Goal: Task Accomplishment & Management: Use online tool/utility

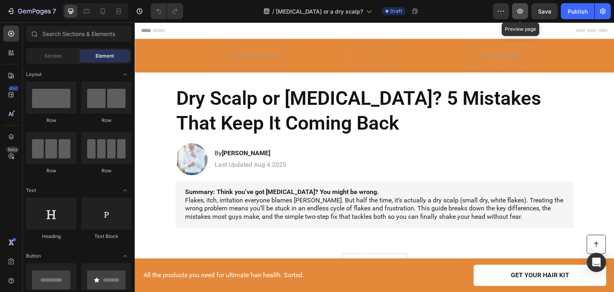
click at [524, 8] on icon "button" at bounding box center [520, 11] width 8 height 8
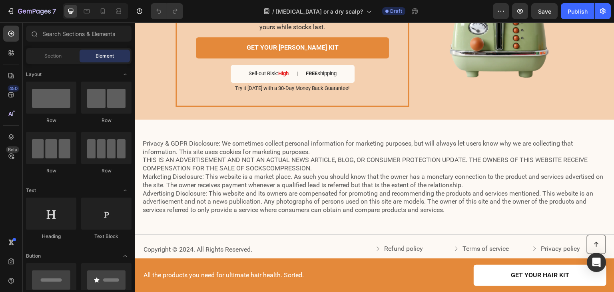
scroll to position [1452, 0]
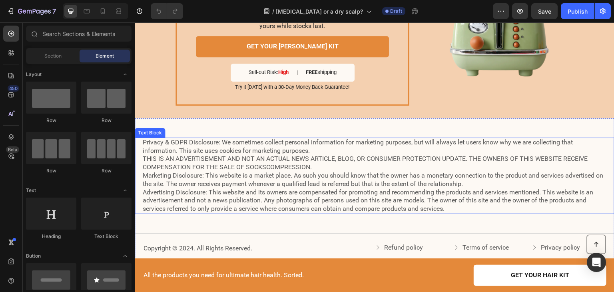
click at [154, 138] on p "Privacy & GDPR Disclosure: We sometimes collect personal information for market…" at bounding box center [375, 175] width 464 height 75
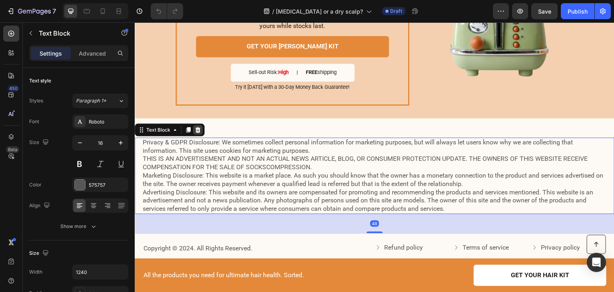
click at [198, 127] on icon at bounding box center [198, 130] width 6 height 6
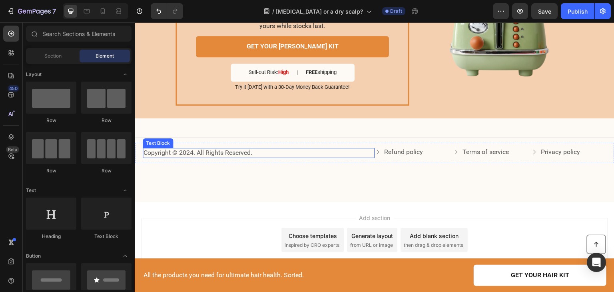
click at [190, 149] on p "Copyright © 2024. All Rights Reserved." at bounding box center [259, 153] width 230 height 8
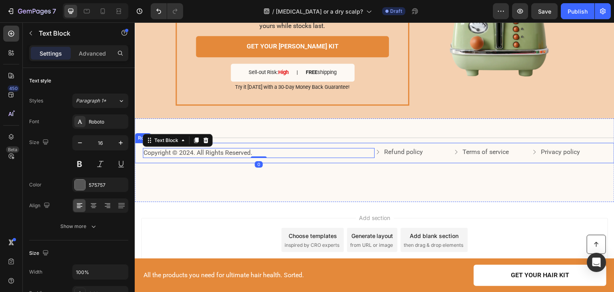
click at [138, 144] on div "Copyright © 2024. All Rights Reserved. Text Block 0 Refund policy Button Terms …" at bounding box center [375, 153] width 480 height 20
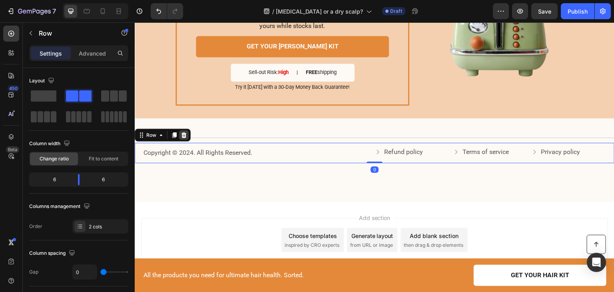
click at [185, 132] on icon at bounding box center [184, 135] width 5 height 6
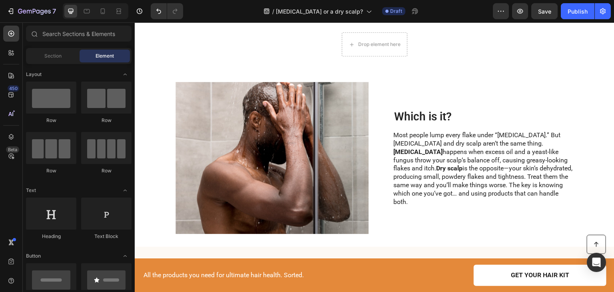
scroll to position [0, 0]
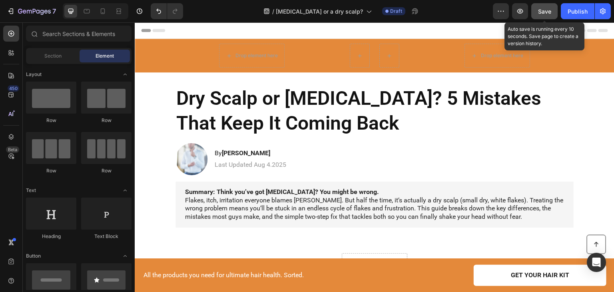
click at [539, 12] on span "Save" at bounding box center [544, 11] width 13 height 7
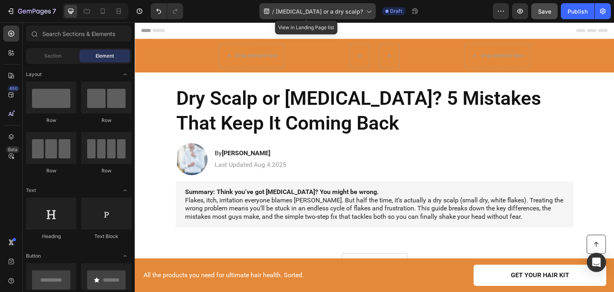
click at [365, 11] on icon at bounding box center [369, 11] width 8 height 8
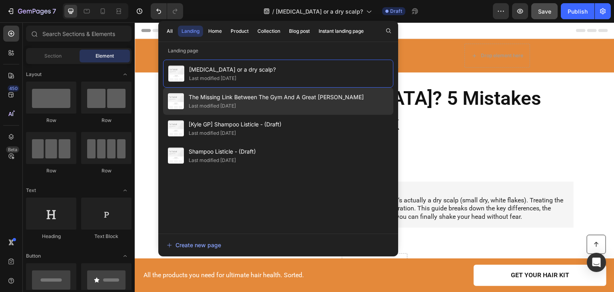
click at [292, 95] on span "The Missing Link Between The Gym And A Great [PERSON_NAME]" at bounding box center [276, 97] width 175 height 10
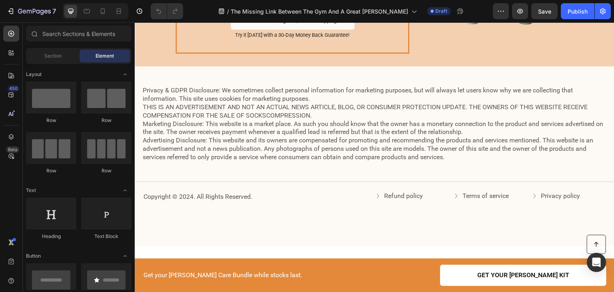
scroll to position [1075, 0]
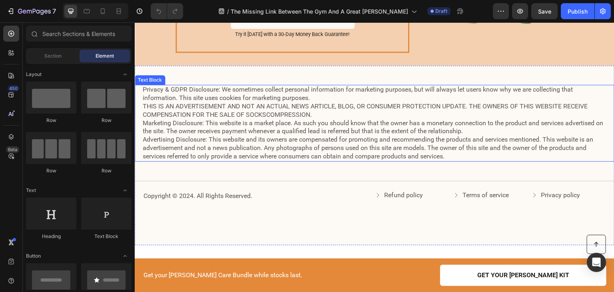
click at [242, 124] on p "Privacy & GDPR Disclosure: We sometimes collect personal information for market…" at bounding box center [375, 123] width 464 height 75
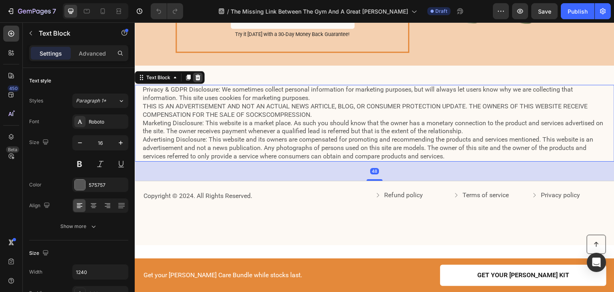
click at [199, 74] on icon at bounding box center [198, 77] width 5 height 6
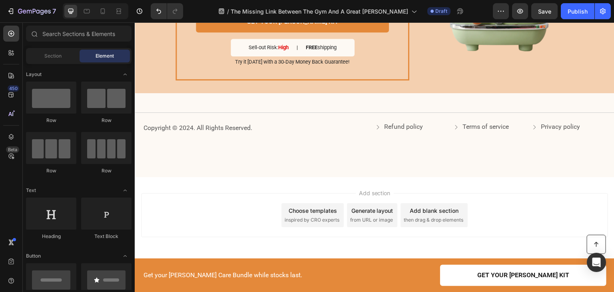
scroll to position [1038, 0]
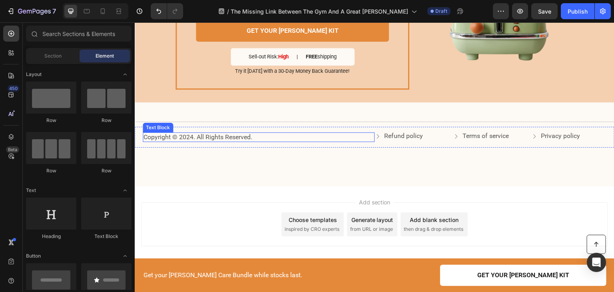
click at [170, 133] on p "Copyright © 2024. All Rights Reserved." at bounding box center [259, 137] width 230 height 8
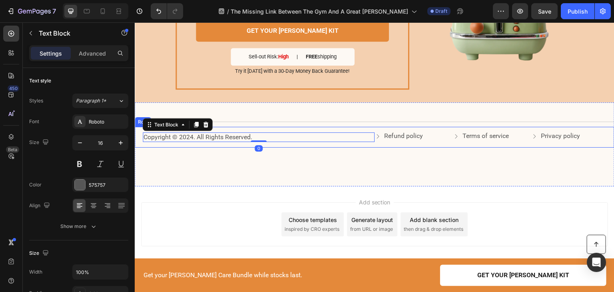
click at [138, 127] on div "Copyright © 2024. All Rights Reserved. Text Block 0 Refund policy Button Terms …" at bounding box center [375, 137] width 480 height 20
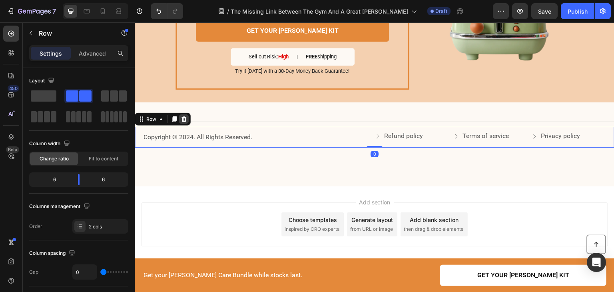
click at [183, 116] on icon at bounding box center [184, 119] width 6 height 6
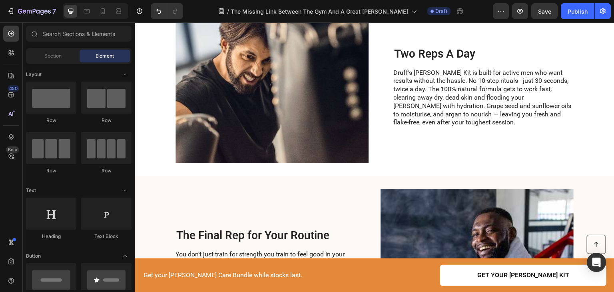
scroll to position [0, 0]
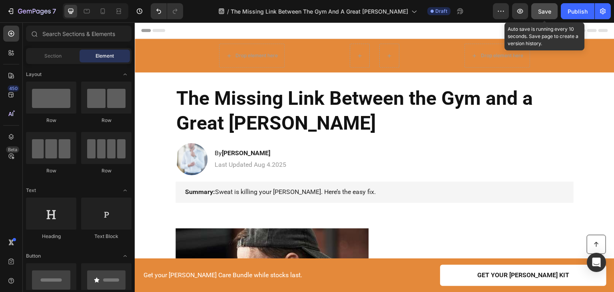
click at [549, 12] on span "Save" at bounding box center [544, 11] width 13 height 7
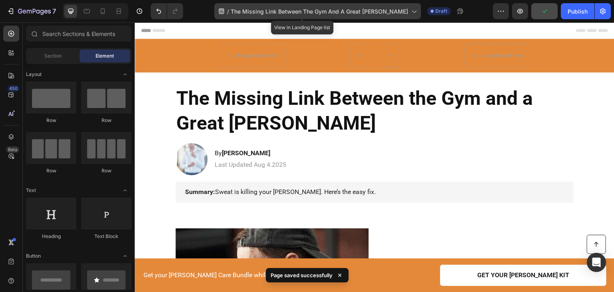
click at [347, 9] on span "The Missing Link Between The Gym And A Great [PERSON_NAME]" at bounding box center [320, 11] width 178 height 8
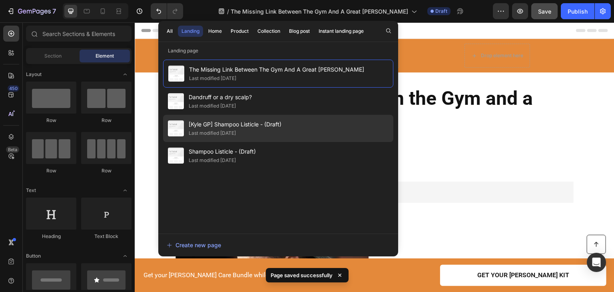
click at [270, 126] on span "[Kyle GP] Shampoo Listicle - (Draft)" at bounding box center [235, 125] width 93 height 10
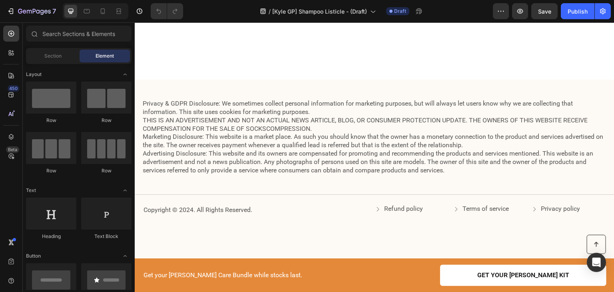
scroll to position [1489, 0]
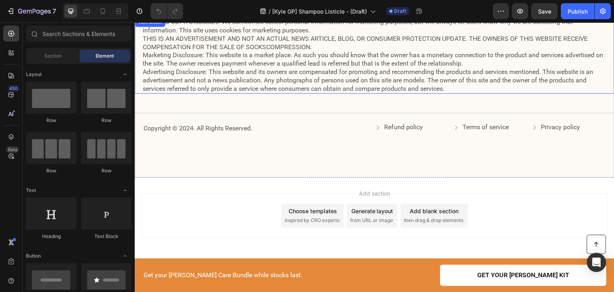
click at [259, 87] on p "Privacy & GDPR Disclosure: We sometimes collect personal information for market…" at bounding box center [375, 55] width 464 height 75
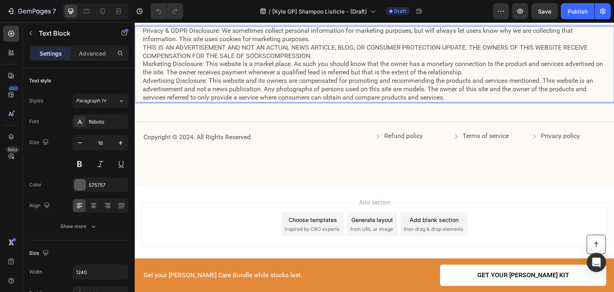
scroll to position [1402, 0]
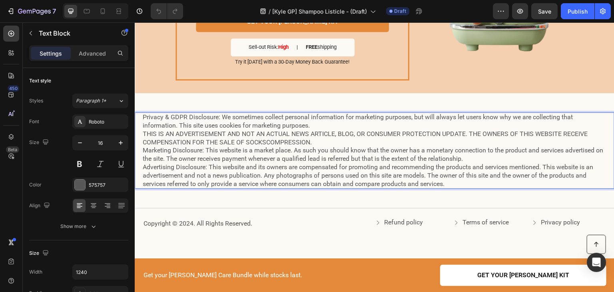
click at [170, 113] on p "Privacy & GDPR Disclosure: We sometimes collect personal information for market…" at bounding box center [375, 150] width 464 height 75
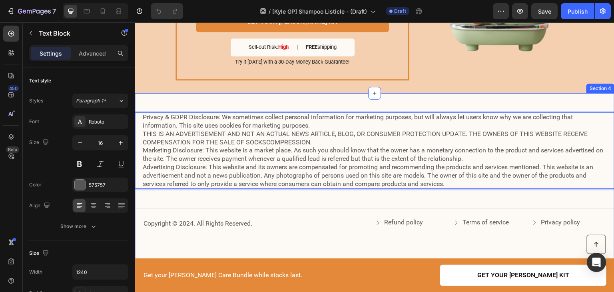
click at [153, 93] on div "Privacy & GDPR Disclosure: We sometimes collect personal information for market…" at bounding box center [375, 183] width 480 height 180
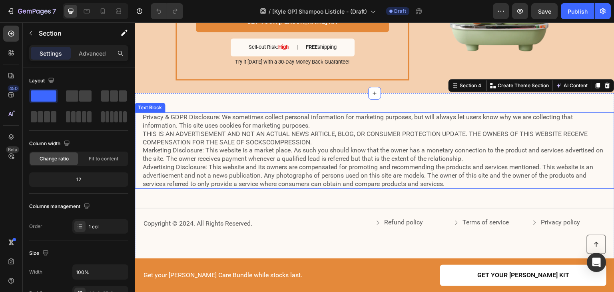
click at [141, 119] on div "Privacy & GDPR Disclosure: We sometimes collect personal information for market…" at bounding box center [375, 150] width 480 height 76
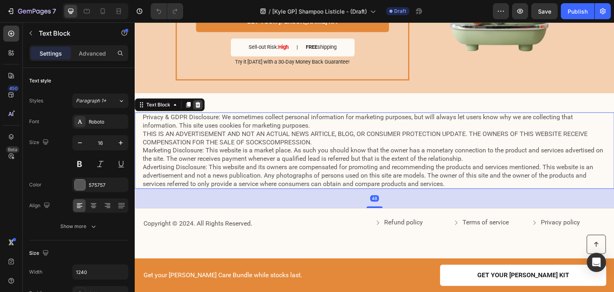
click at [197, 102] on icon at bounding box center [198, 105] width 6 height 6
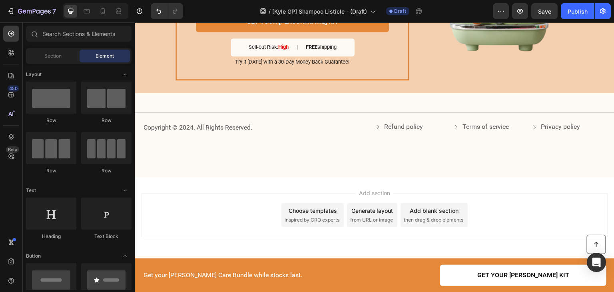
scroll to position [1393, 0]
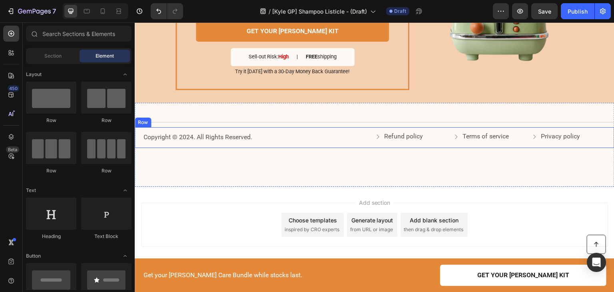
click at [145, 127] on div "Copyright © 2024. All Rights Reserved. Text Block Refund policy Button Terms of…" at bounding box center [375, 137] width 480 height 20
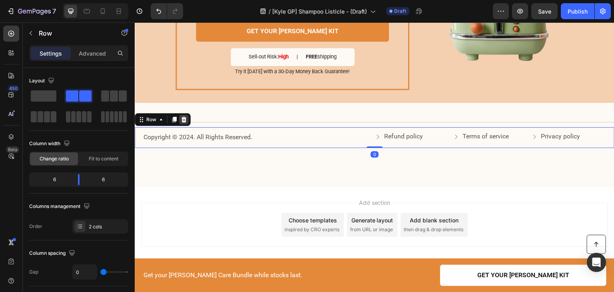
click at [184, 117] on icon at bounding box center [184, 120] width 5 height 6
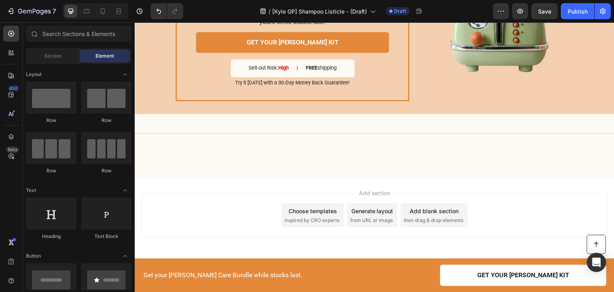
scroll to position [1373, 0]
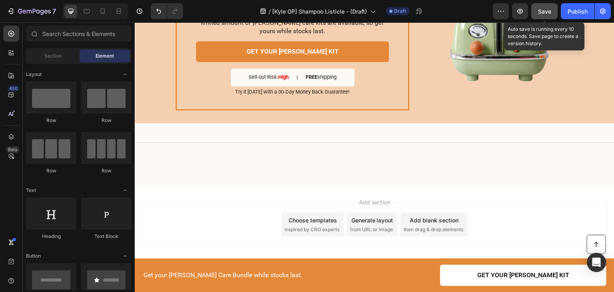
click at [556, 14] on button "Save" at bounding box center [544, 11] width 26 height 16
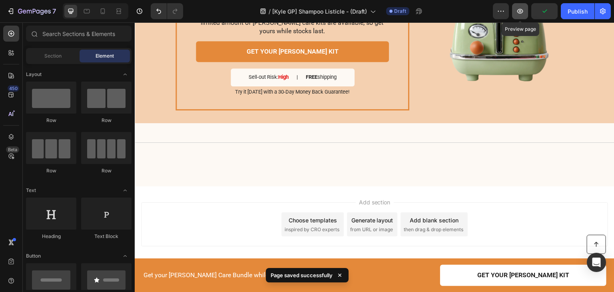
click at [521, 8] on icon "button" at bounding box center [520, 11] width 8 height 8
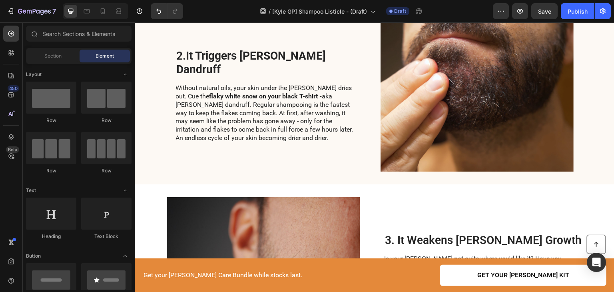
scroll to position [0, 0]
